Goal: Information Seeking & Learning: Learn about a topic

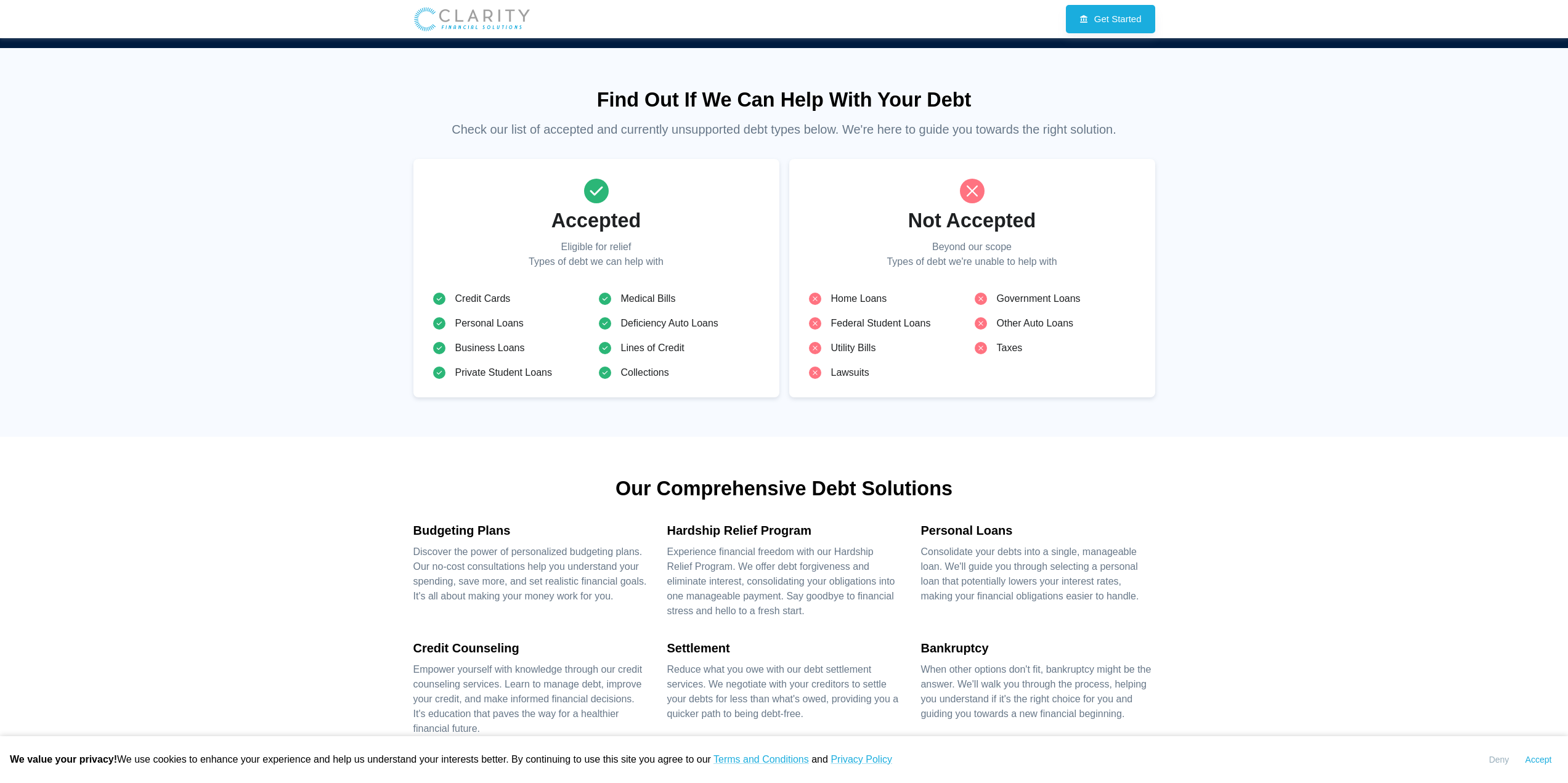
scroll to position [1109, 0]
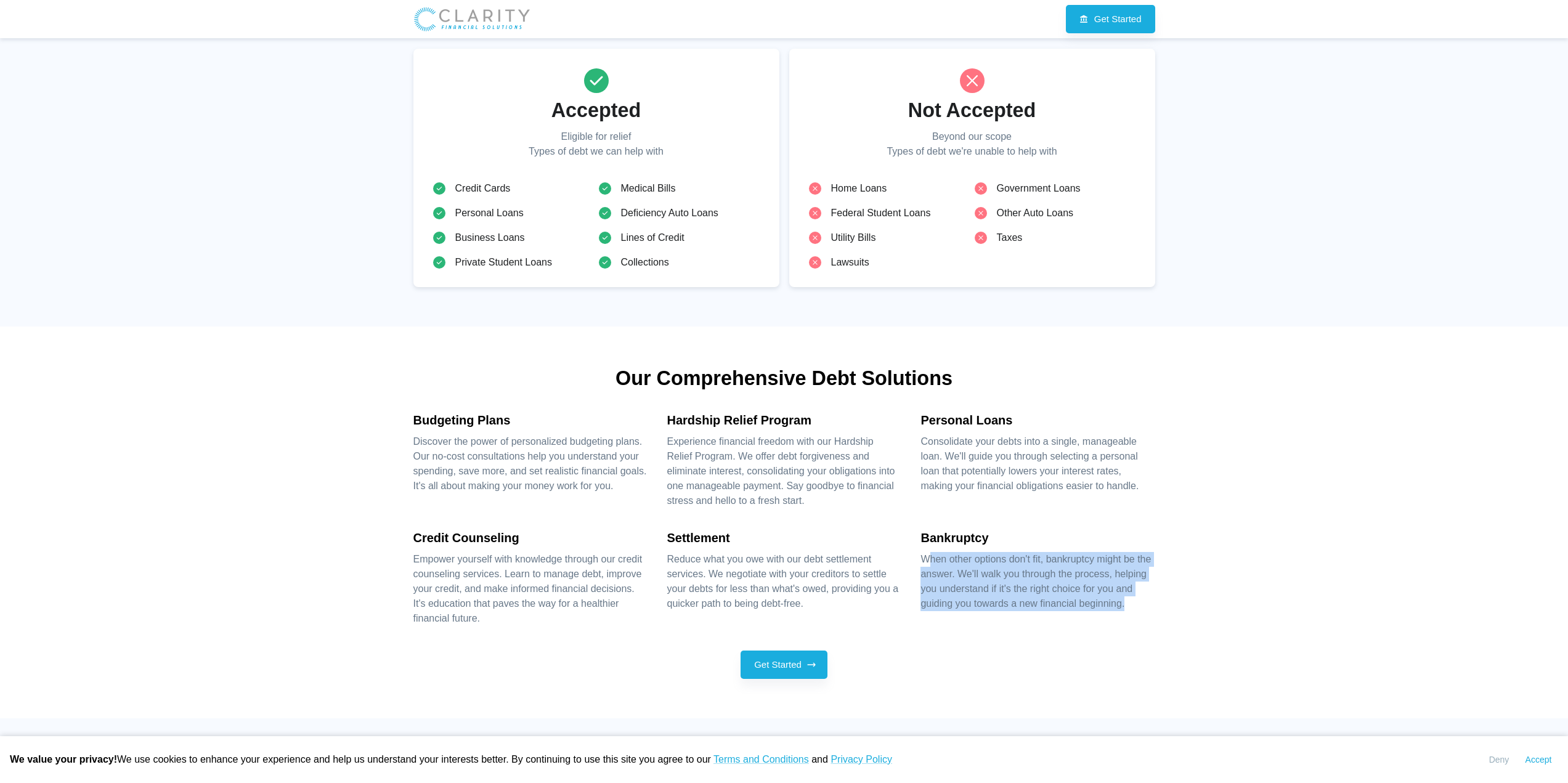
drag, startPoint x: 927, startPoint y: 561, endPoint x: 1160, endPoint y: 599, distance: 236.1
click at [1160, 599] on div "Our Comprehensive Debt Solutions Budgeting Plans Discover the power of personal…" at bounding box center [784, 522] width 762 height 392
drag, startPoint x: 1137, startPoint y: 611, endPoint x: 922, endPoint y: 562, distance: 220.5
click at [922, 562] on div "Bankruptcy When other options don't fit, bankruptcy might be the answer. We'll …" at bounding box center [1028, 567] width 254 height 118
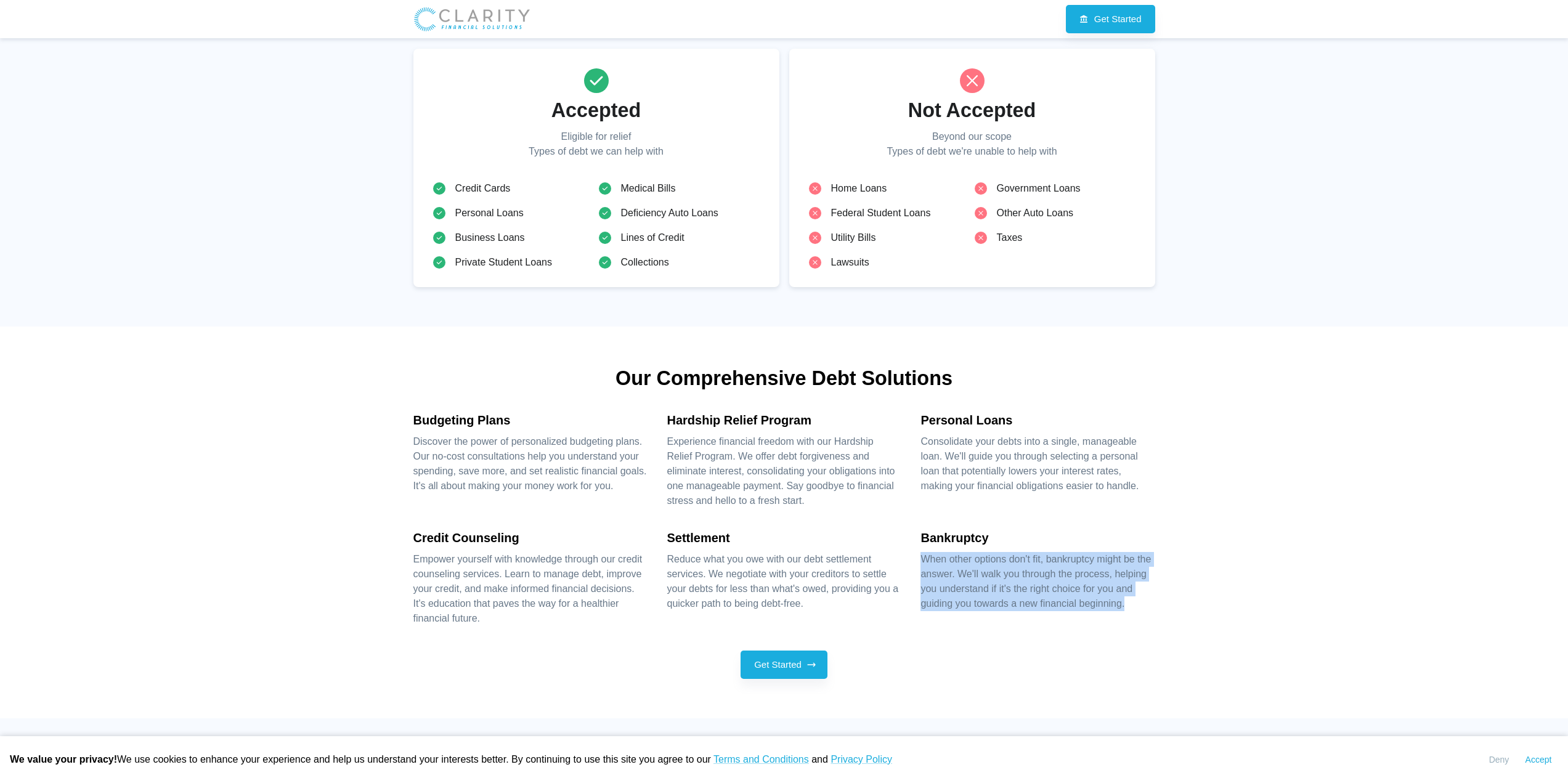
click at [922, 562] on p "When other options don't fit, bankruptcy might be the answer. We'll walk you th…" at bounding box center [1038, 582] width 234 height 59
drag, startPoint x: 922, startPoint y: 562, endPoint x: 1122, endPoint y: 608, distance: 205.2
click at [1122, 608] on p "When other options don't fit, bankruptcy might be the answer. We'll walk you th…" at bounding box center [1038, 582] width 234 height 59
drag, startPoint x: 1138, startPoint y: 608, endPoint x: 923, endPoint y: 559, distance: 220.5
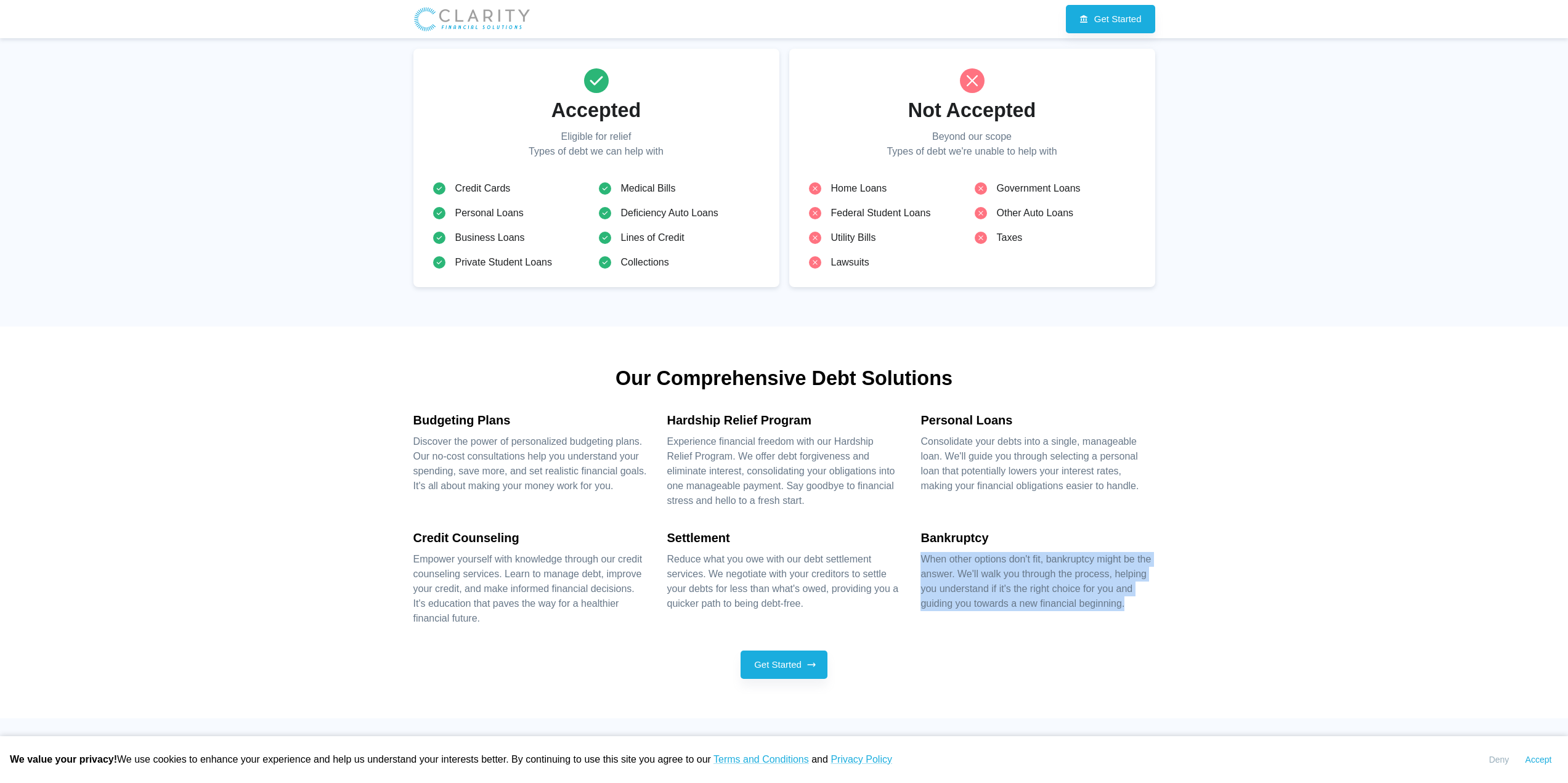
click at [923, 559] on p "When other options don't fit, bankruptcy might be the answer. We'll walk you th…" at bounding box center [1038, 582] width 234 height 59
drag, startPoint x: 923, startPoint y: 559, endPoint x: 1101, endPoint y: 603, distance: 183.4
click at [1101, 603] on p "When other options don't fit, bankruptcy might be the answer. We'll walk you th…" at bounding box center [1038, 582] width 234 height 59
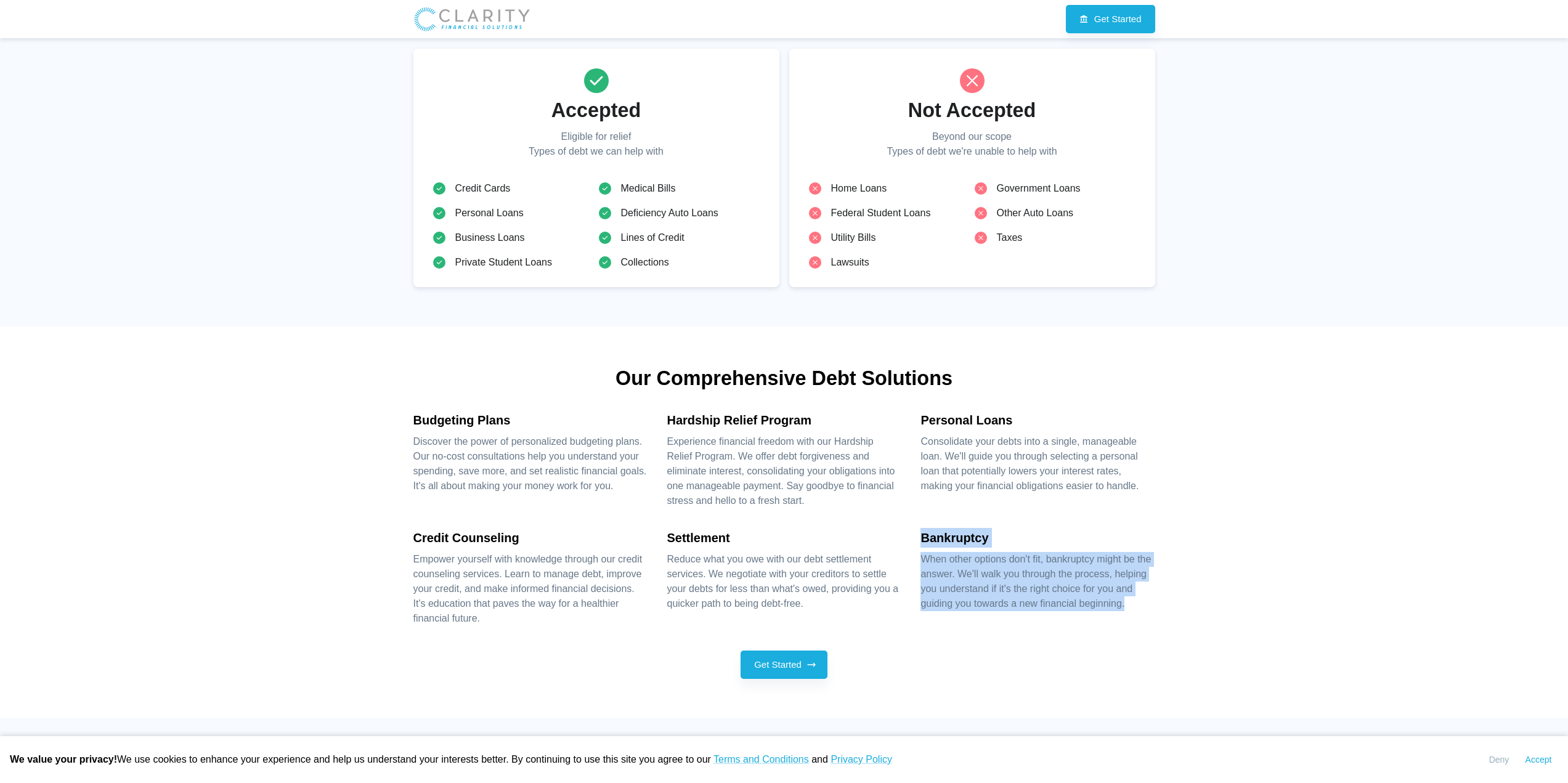
drag, startPoint x: 1146, startPoint y: 602, endPoint x: 907, endPoint y: 546, distance: 245.5
click at [908, 546] on div "Bankruptcy When other options don't fit, bankruptcy might be the answer. We'll …" at bounding box center [1028, 567] width 254 height 118
click at [907, 546] on div "Bankruptcy When other options don't fit, bankruptcy might be the answer. We'll …" at bounding box center [1028, 567] width 254 height 118
